Goal: Navigation & Orientation: Find specific page/section

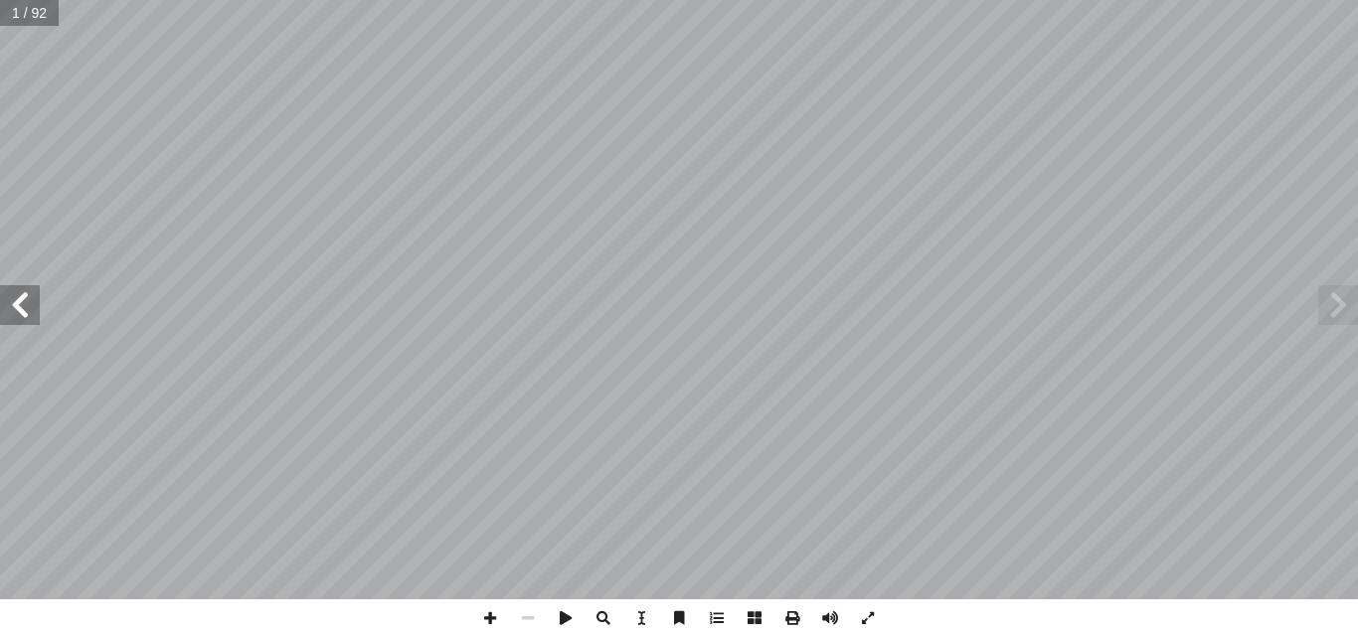
click at [25, 311] on span at bounding box center [20, 305] width 40 height 40
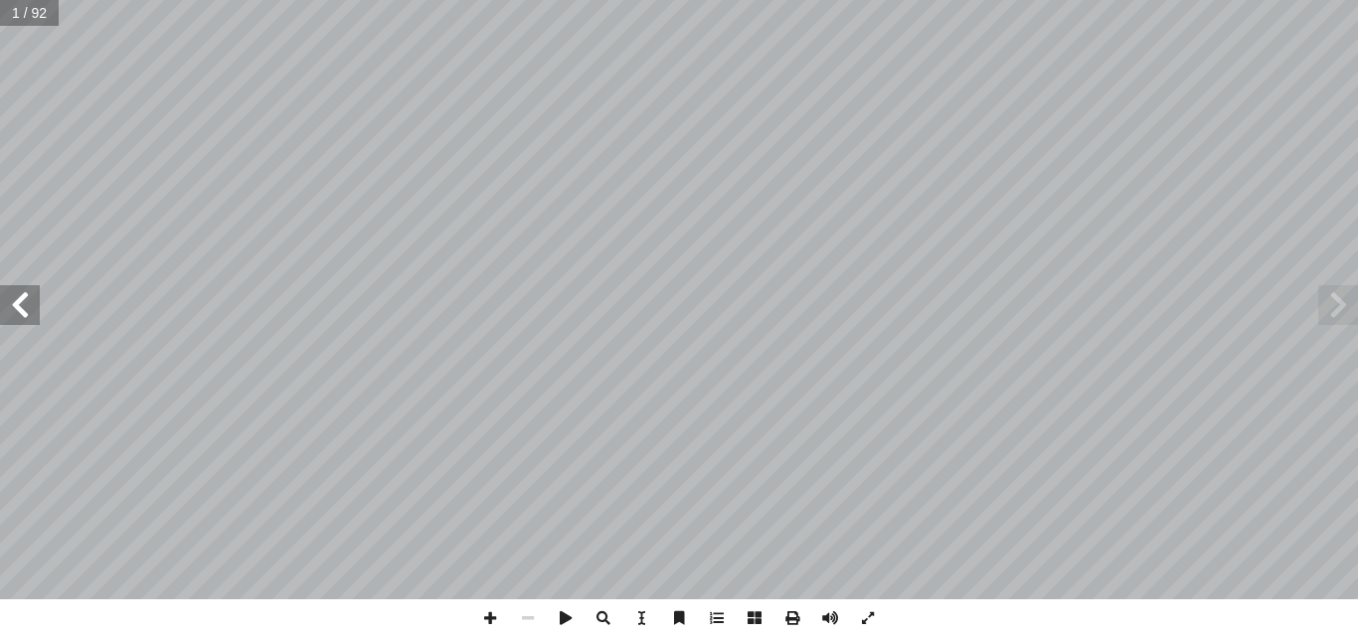
click at [25, 311] on span at bounding box center [20, 305] width 40 height 40
click at [25, 312] on span at bounding box center [20, 305] width 40 height 40
click at [24, 317] on span at bounding box center [20, 305] width 40 height 40
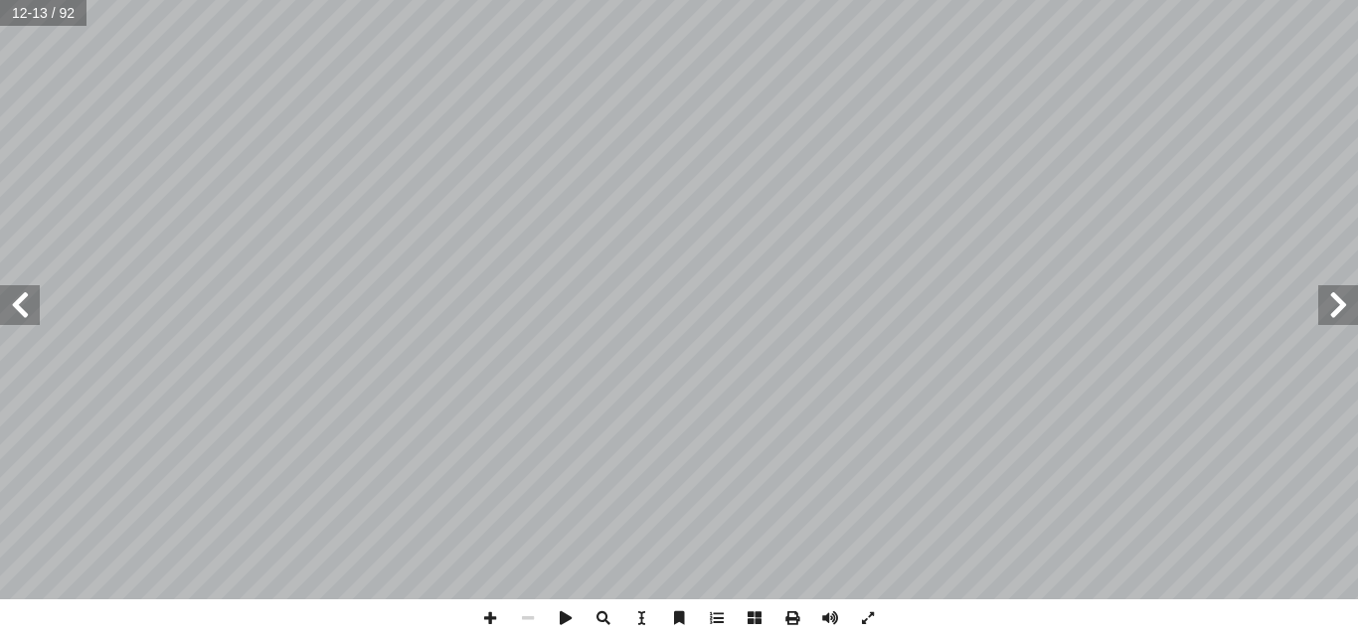
click at [24, 317] on span at bounding box center [20, 305] width 40 height 40
click at [33, 305] on span at bounding box center [20, 305] width 40 height 40
